Goal: Task Accomplishment & Management: Manage account settings

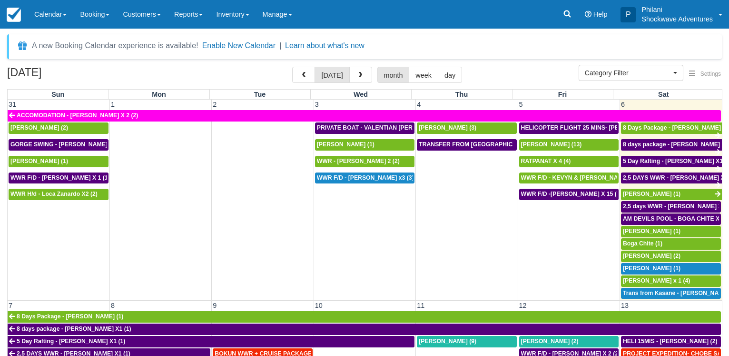
select select
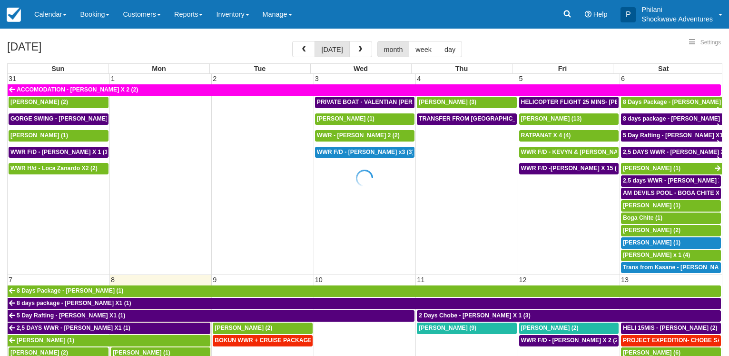
select select
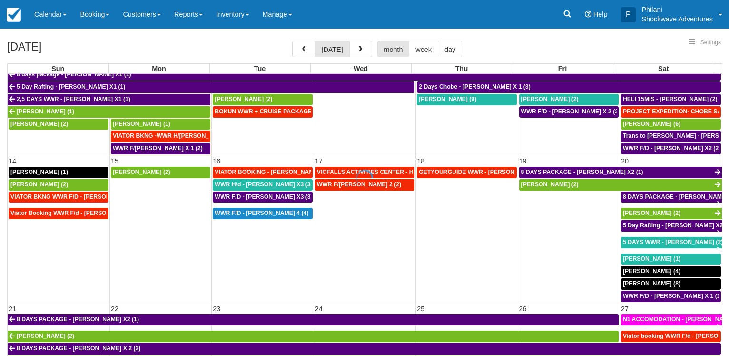
click at [251, 95] on div at bounding box center [364, 178] width 729 height 356
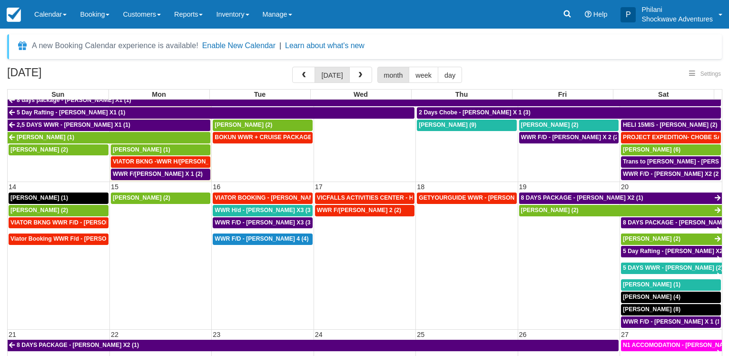
select select
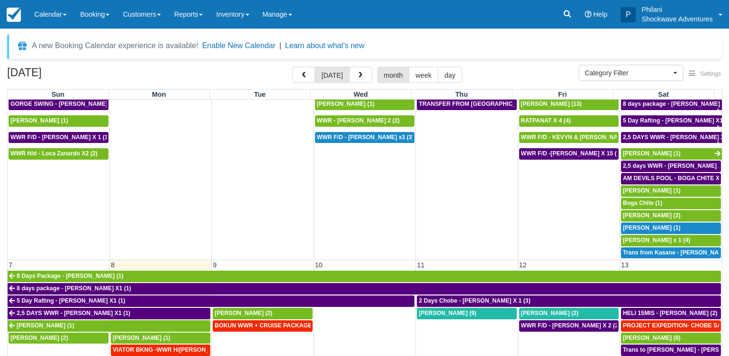
scroll to position [178, 0]
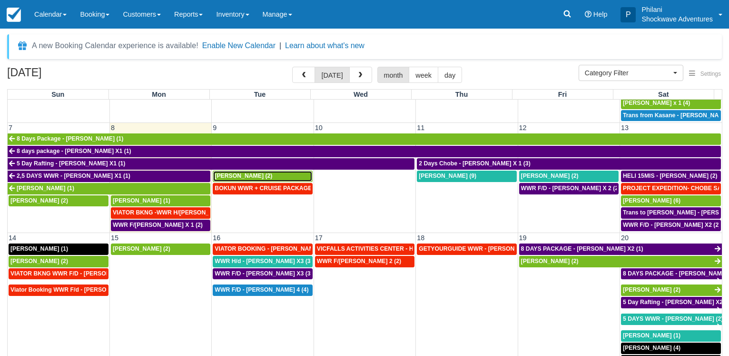
click at [259, 172] on div "[PERSON_NAME] (2)" at bounding box center [263, 176] width 96 height 8
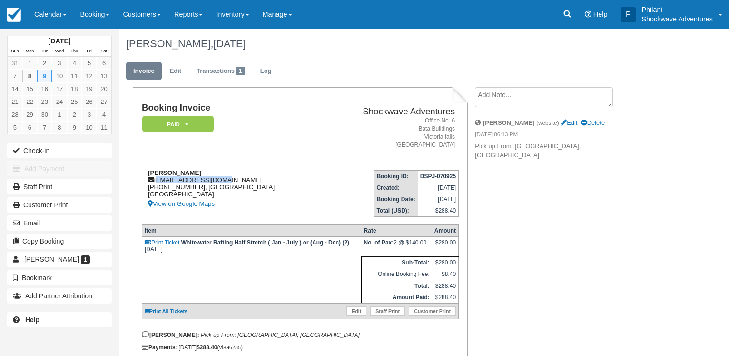
drag, startPoint x: 156, startPoint y: 178, endPoint x: 267, endPoint y: 179, distance: 111.4
click at [267, 179] on div "Angus Filsell aphilsell@gmail.com +263 7 88055945, South Australia Australia Vi…" at bounding box center [232, 189] width 181 height 40
copy div "aphilsell@gmail.com"
click at [300, 138] on td "Booking Invoice Paid   Pending Reserved Deposit Waiting Cancelled NO LONGER COM…" at bounding box center [232, 132] width 181 height 59
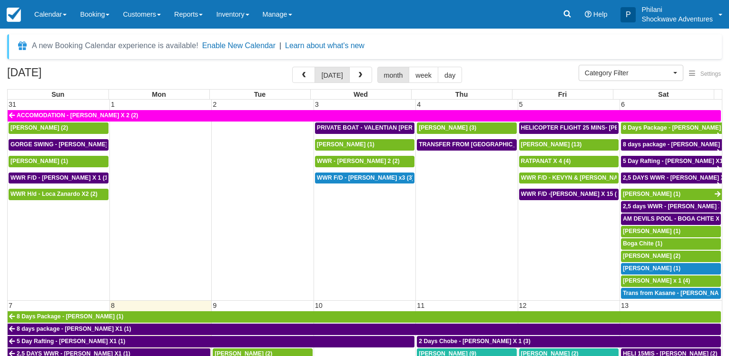
select select
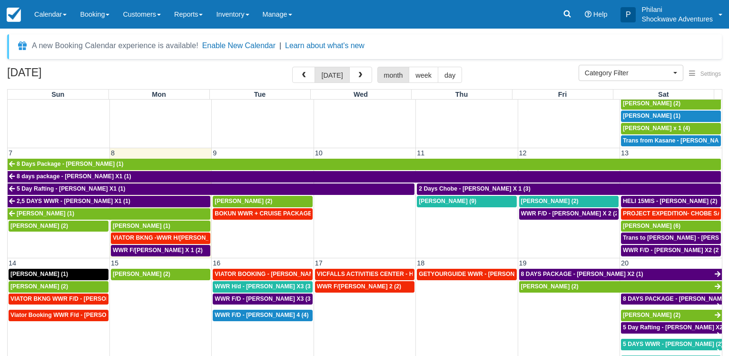
scroll to position [132, 0]
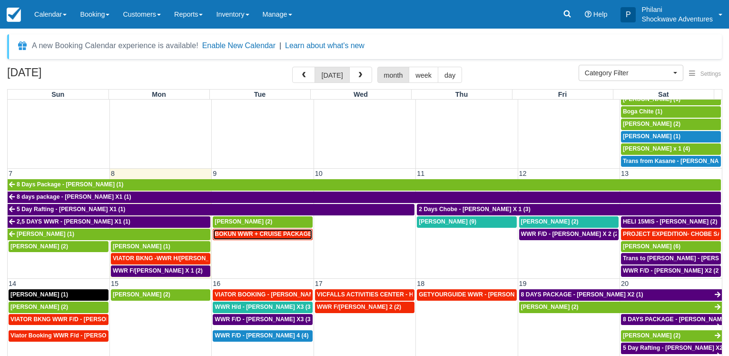
click at [271, 231] on span "BOKUN WWR + CRUISE PACKAGE - Janet South X 2 (2)" at bounding box center [309, 233] width 188 height 7
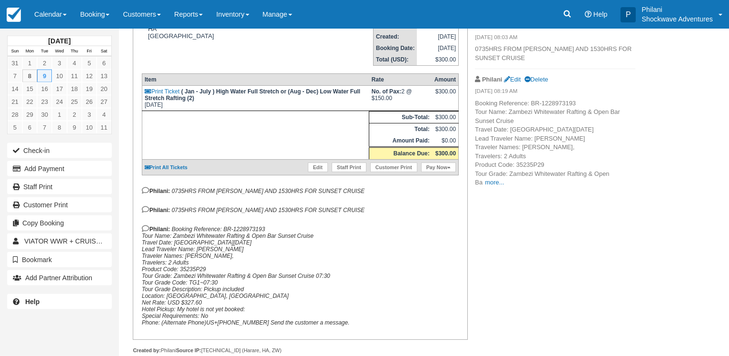
scroll to position [136, 0]
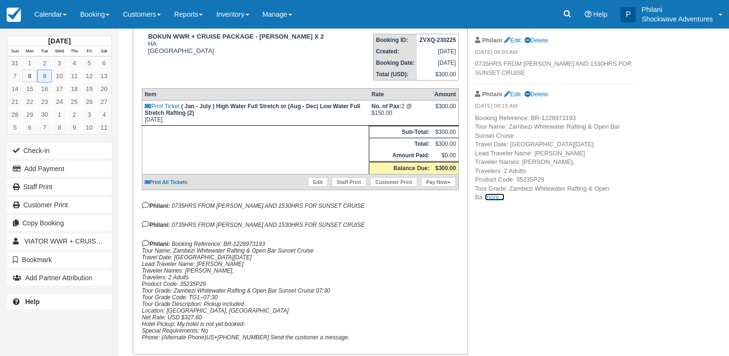
click at [488, 194] on link "more..." at bounding box center [494, 196] width 19 height 7
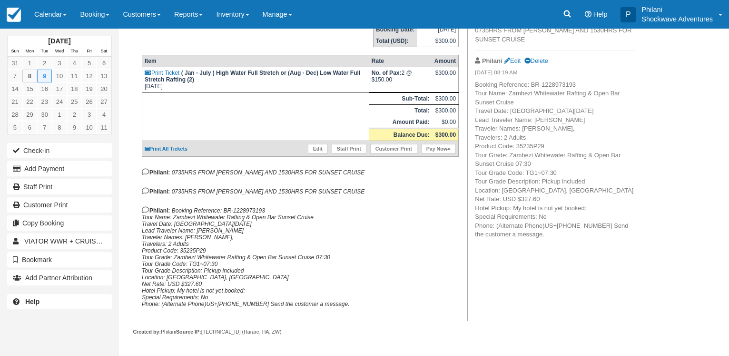
scroll to position [0, 0]
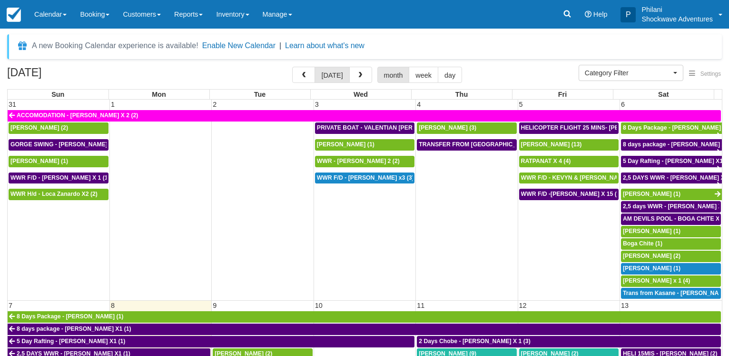
select select
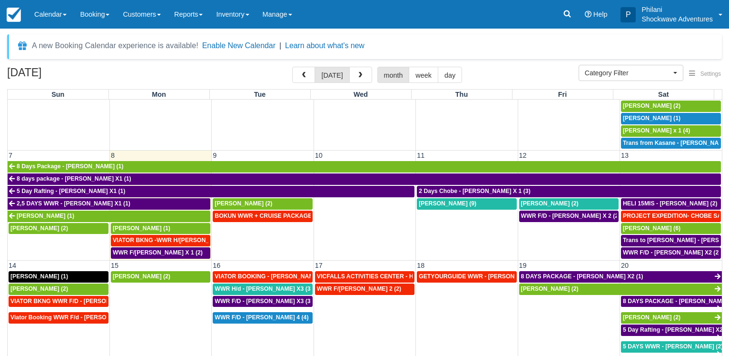
scroll to position [183, 0]
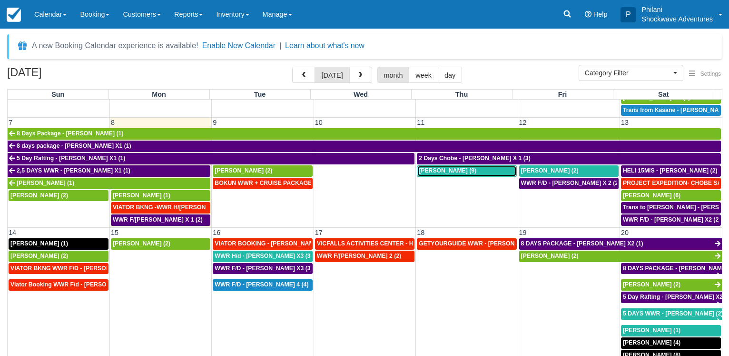
click at [436, 167] on span "Valentin Bouchet (9)" at bounding box center [448, 170] width 58 height 7
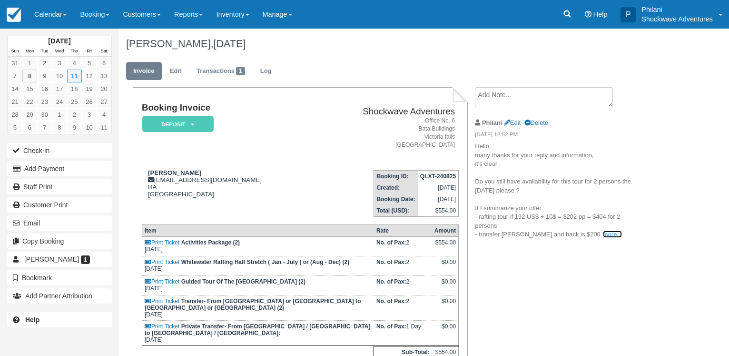
click at [603, 234] on link "more..." at bounding box center [612, 233] width 19 height 7
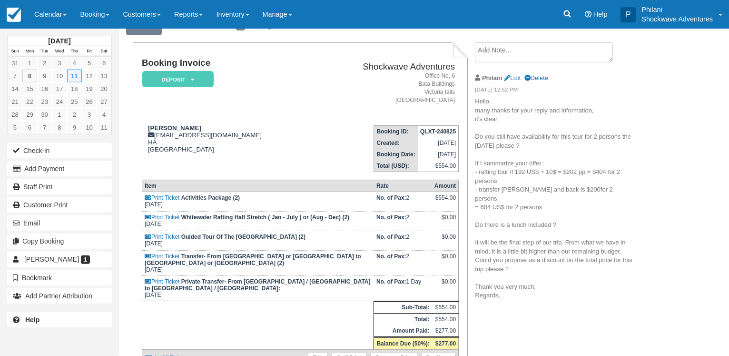
scroll to position [49, 0]
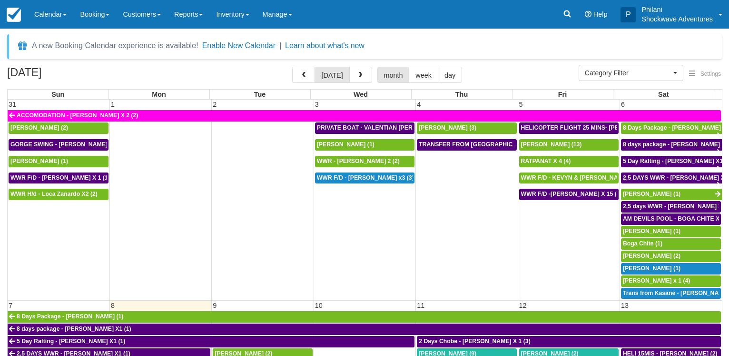
select select
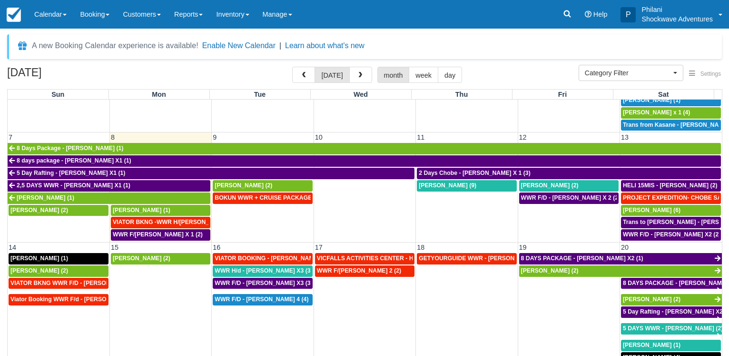
scroll to position [183, 0]
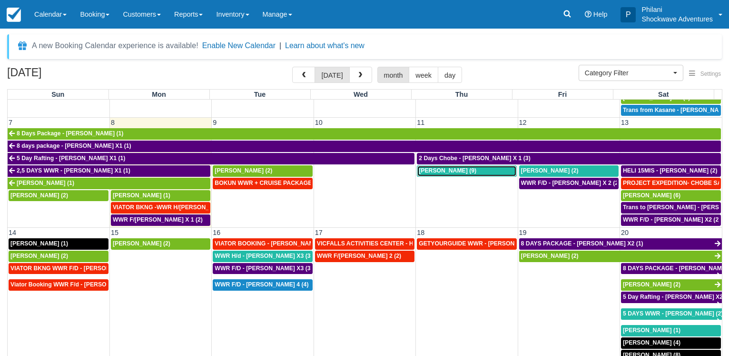
click at [423, 168] on span "[PERSON_NAME] (9)" at bounding box center [448, 170] width 58 height 7
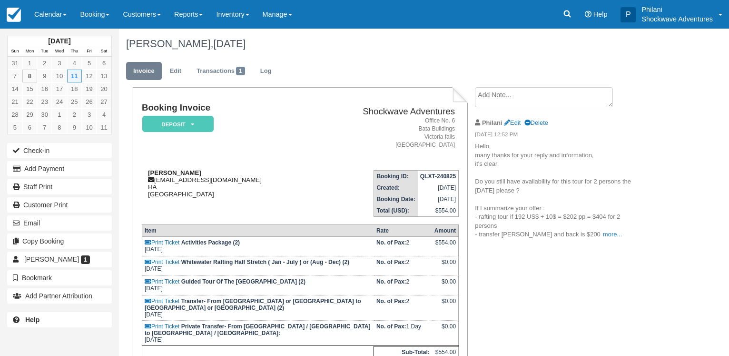
drag, startPoint x: 155, startPoint y: 180, endPoint x: 257, endPoint y: 174, distance: 102.1
click at [257, 174] on div "Valentin Bouchet valentin.bouchet1@gmail.com HA Zimbabwe" at bounding box center [228, 183] width 173 height 29
drag, startPoint x: 156, startPoint y: 179, endPoint x: 257, endPoint y: 185, distance: 100.6
click at [256, 185] on div "Valentin Bouchet valentin.bouchet1@gmail.com HA Zimbabwe" at bounding box center [228, 183] width 173 height 29
copy div "valentin.bouchet1@gmail.com HA"
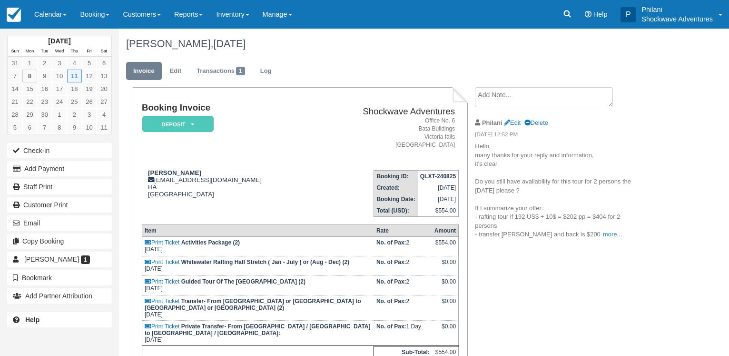
click at [270, 134] on td "Booking Invoice Deposit   Pending Reserved Paid Waiting Cancelled NO LONGER COM…" at bounding box center [228, 132] width 173 height 59
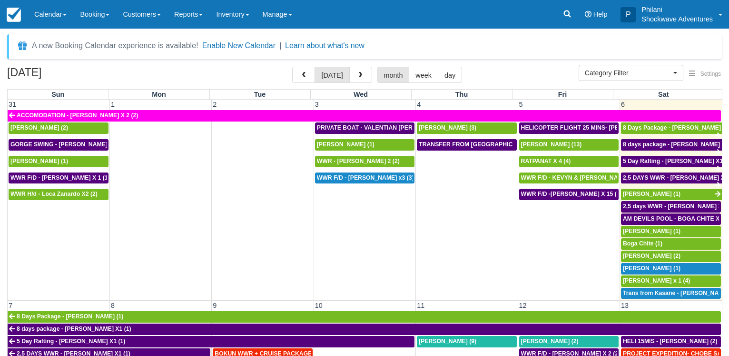
select select
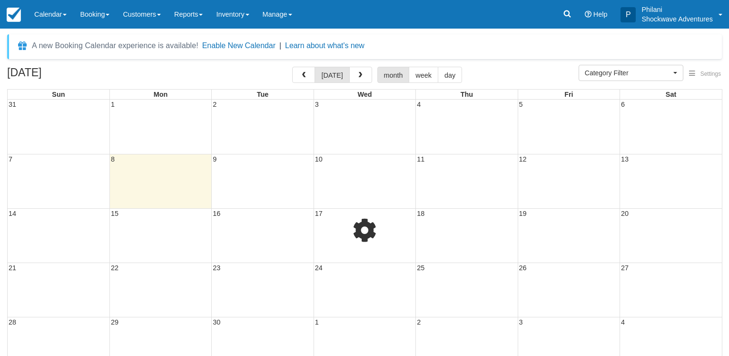
select select
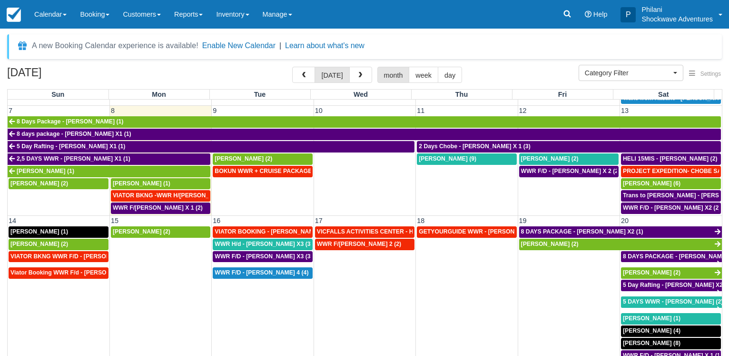
scroll to position [183, 0]
